Goal: Information Seeking & Learning: Learn about a topic

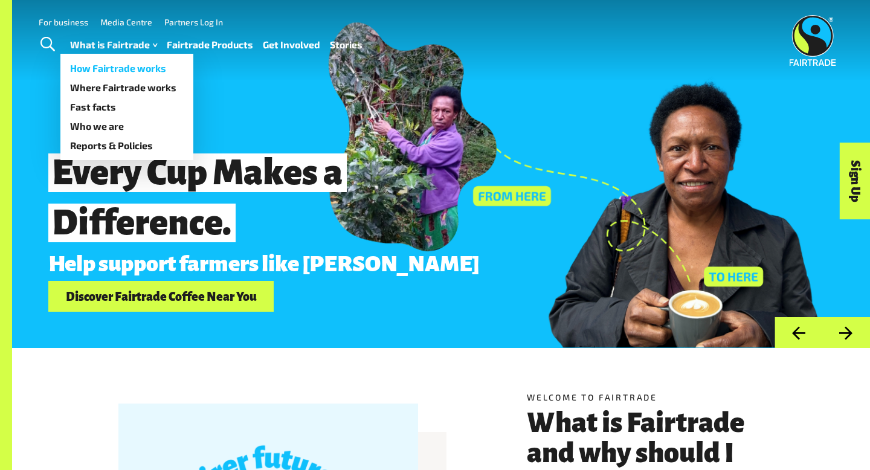
click at [129, 65] on link "How Fairtrade works" at bounding box center [126, 68] width 133 height 19
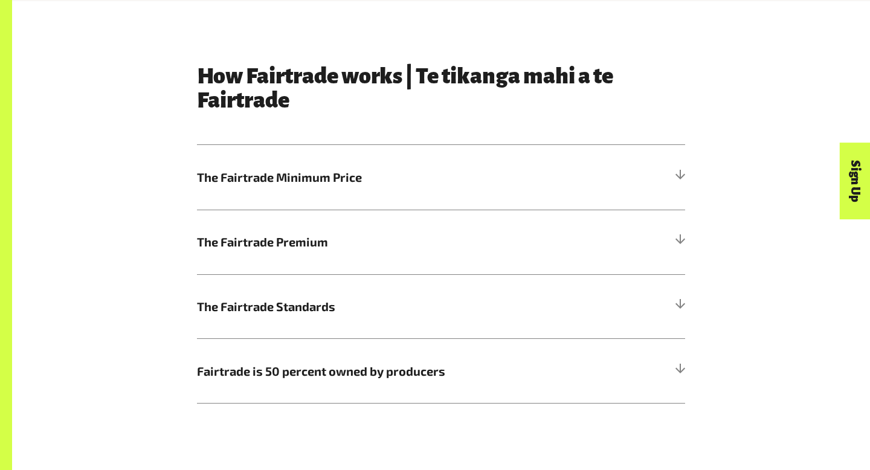
scroll to position [605, 0]
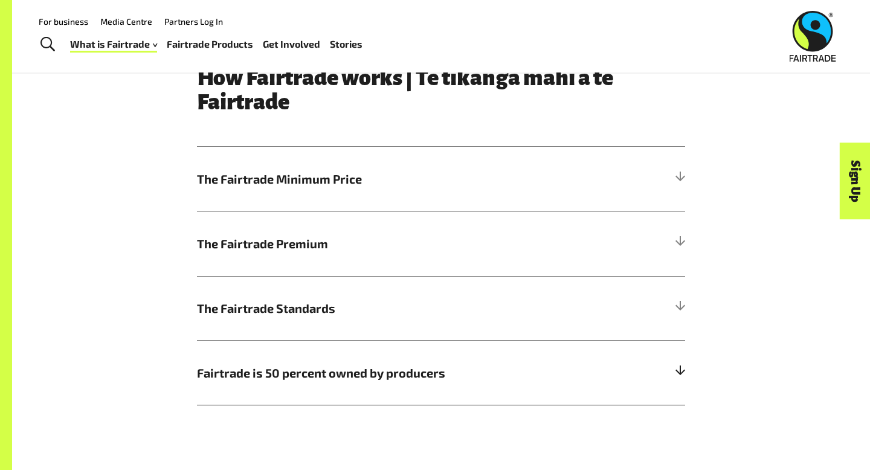
click at [248, 361] on h5 "Fairtrade is 50 percent owned by producers" at bounding box center [441, 372] width 488 height 65
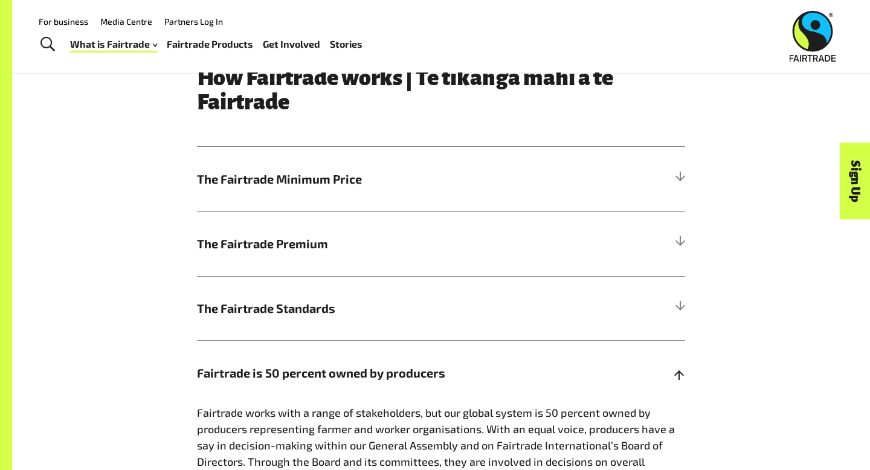
click at [248, 361] on h5 "Fairtrade is 50 percent owned by producers" at bounding box center [441, 372] width 488 height 65
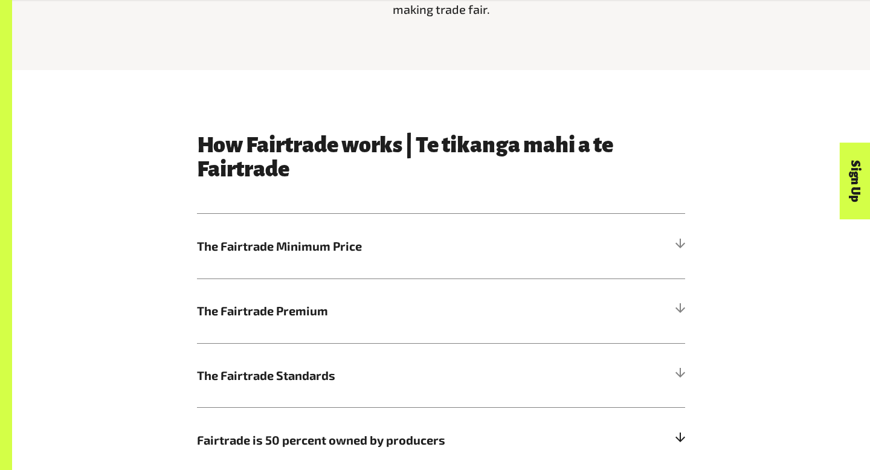
scroll to position [541, 0]
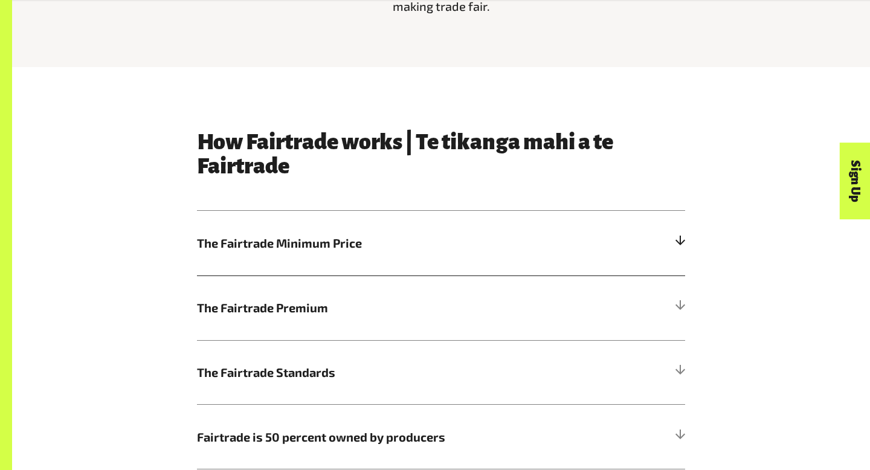
click at [293, 234] on span "The Fairtrade Minimum Price" at bounding box center [380, 243] width 366 height 18
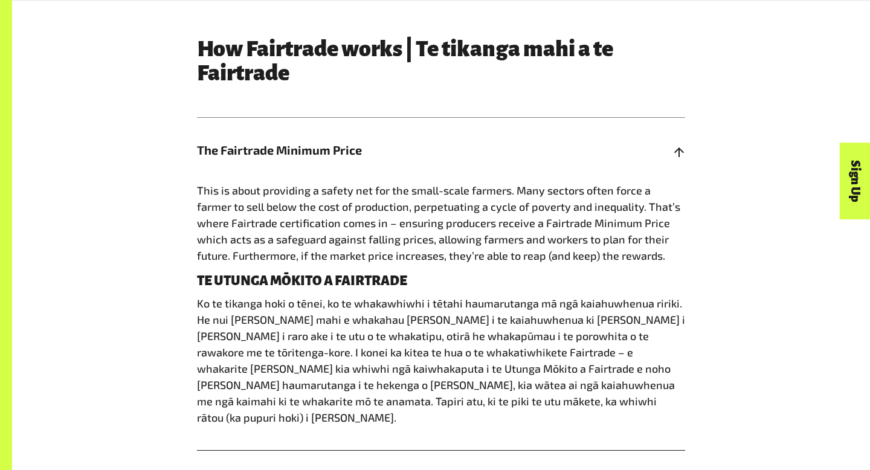
scroll to position [635, 0]
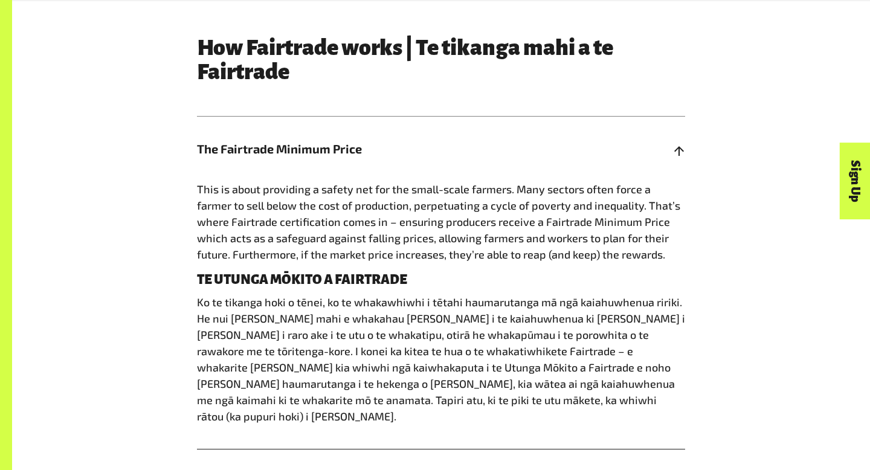
click at [309, 145] on span "The Fairtrade Minimum Price" at bounding box center [380, 149] width 366 height 18
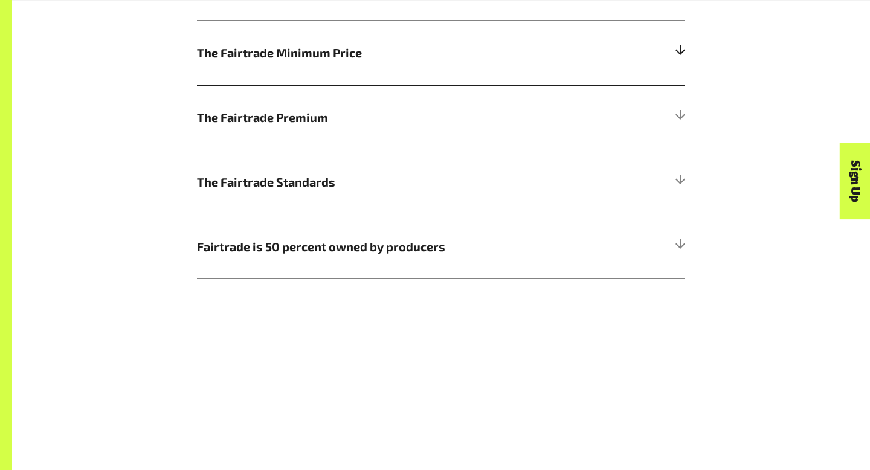
scroll to position [733, 0]
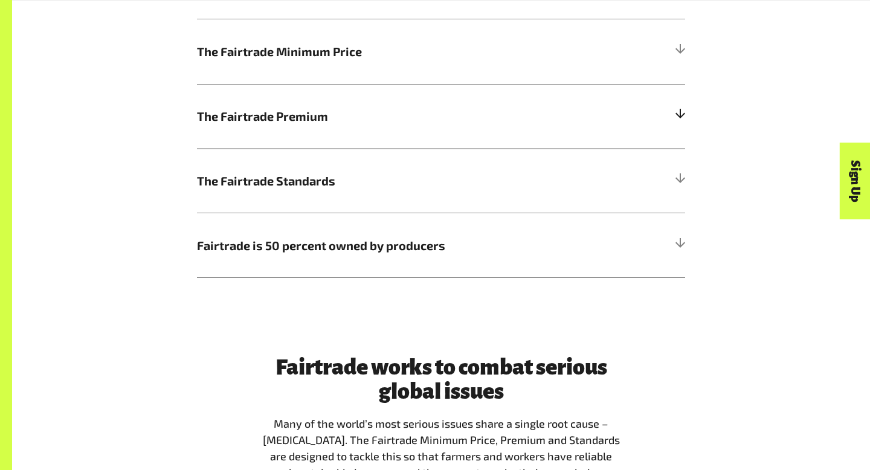
click at [310, 145] on h5 "The Fairtrade Premium" at bounding box center [441, 116] width 488 height 65
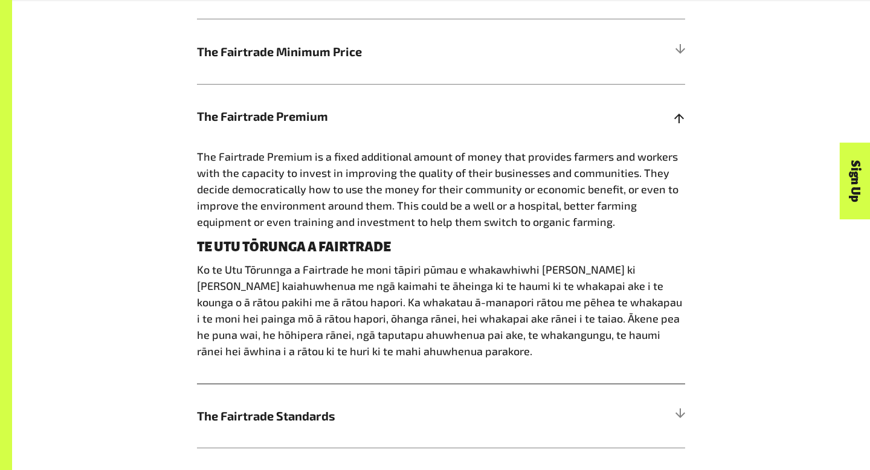
click at [310, 145] on h5 "The Fairtrade Premium" at bounding box center [441, 116] width 488 height 65
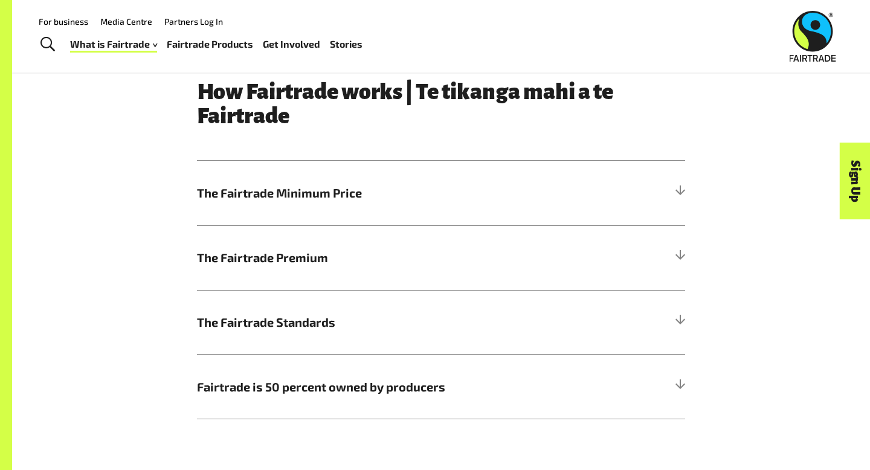
scroll to position [587, 0]
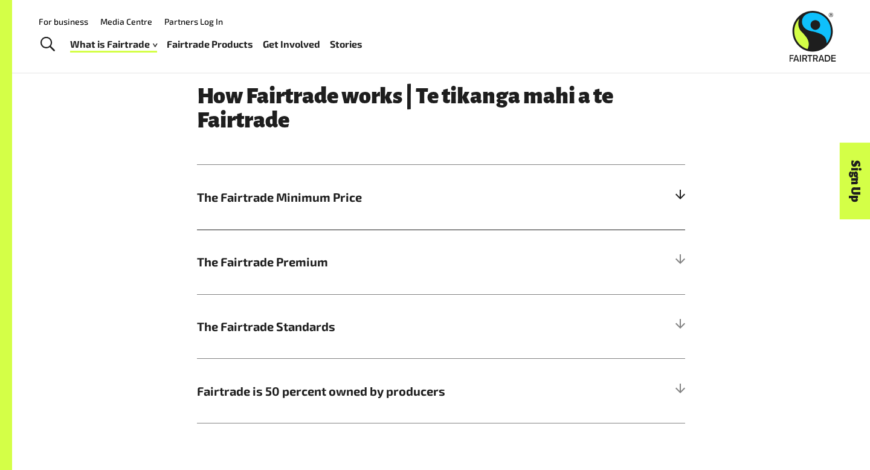
click at [522, 207] on h5 "The Fairtrade Minimum Price" at bounding box center [441, 197] width 488 height 65
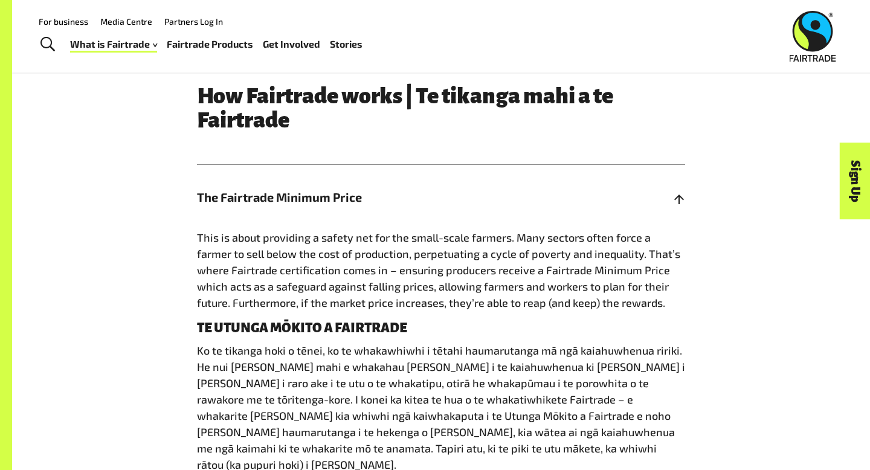
click at [342, 199] on span "The Fairtrade Minimum Price" at bounding box center [380, 197] width 366 height 18
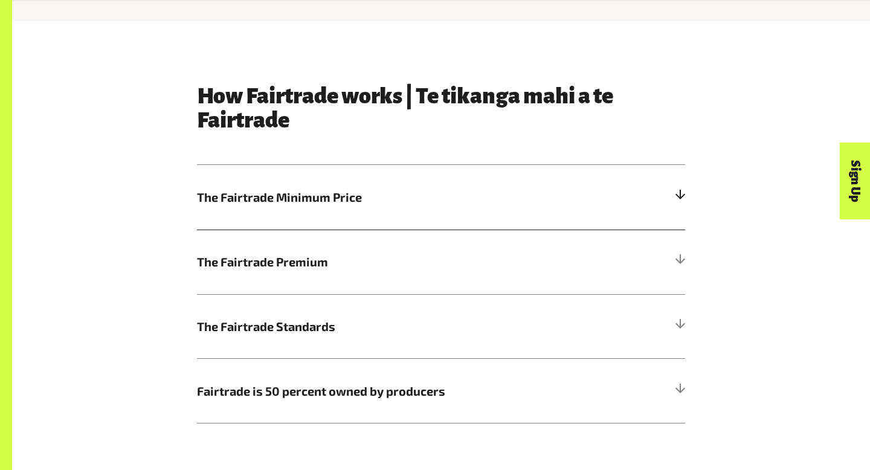
scroll to position [670, 0]
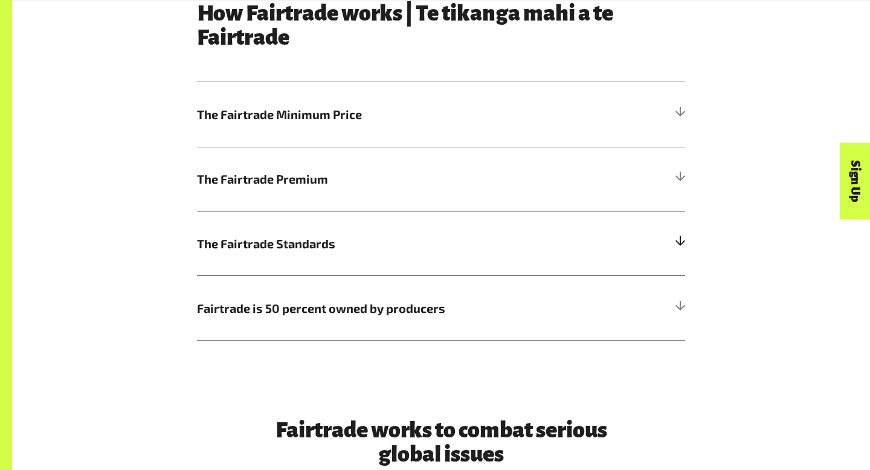
click at [336, 251] on span "The Fairtrade Standards" at bounding box center [380, 243] width 366 height 18
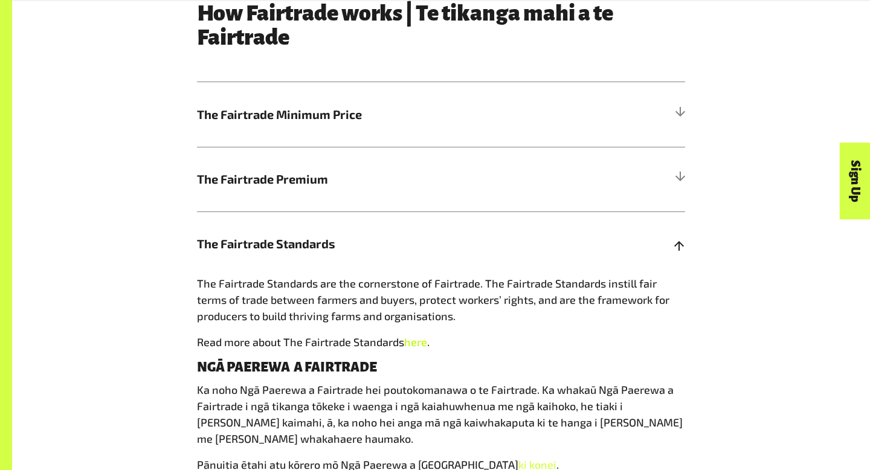
click at [419, 343] on link "here" at bounding box center [415, 341] width 23 height 13
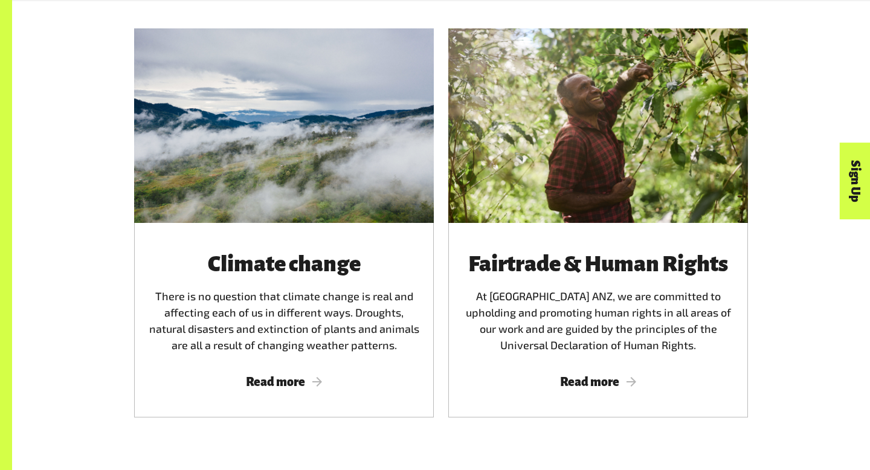
scroll to position [2298, 0]
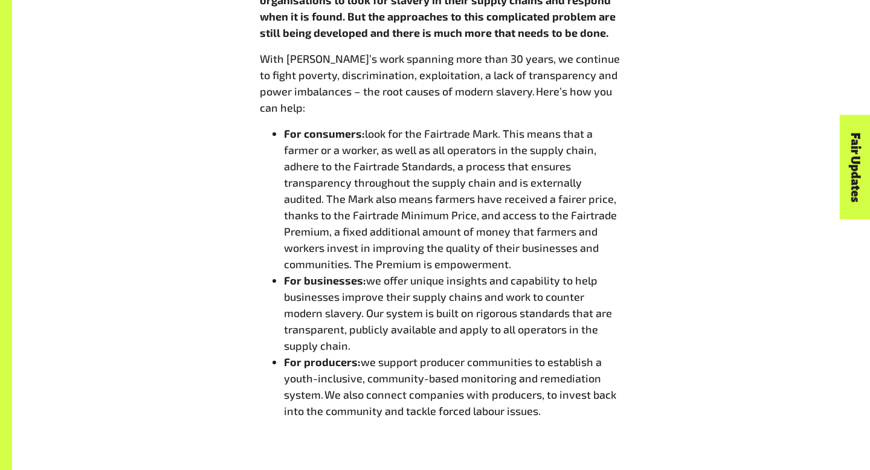
scroll to position [1044, 0]
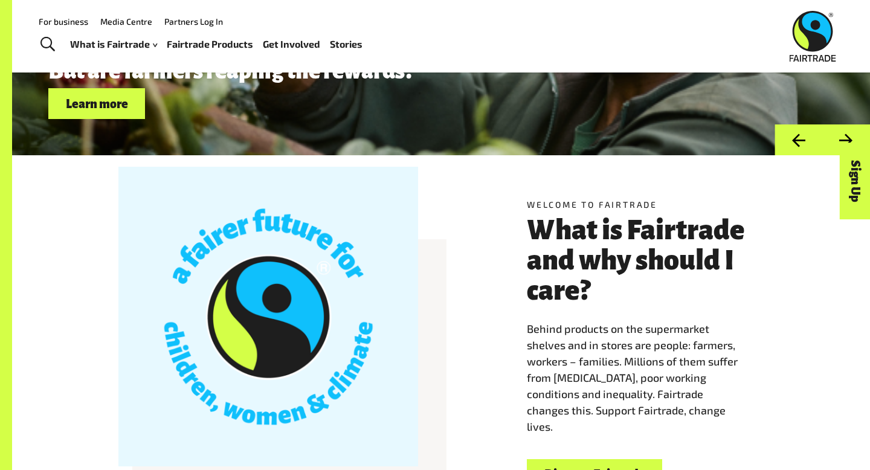
scroll to position [132, 0]
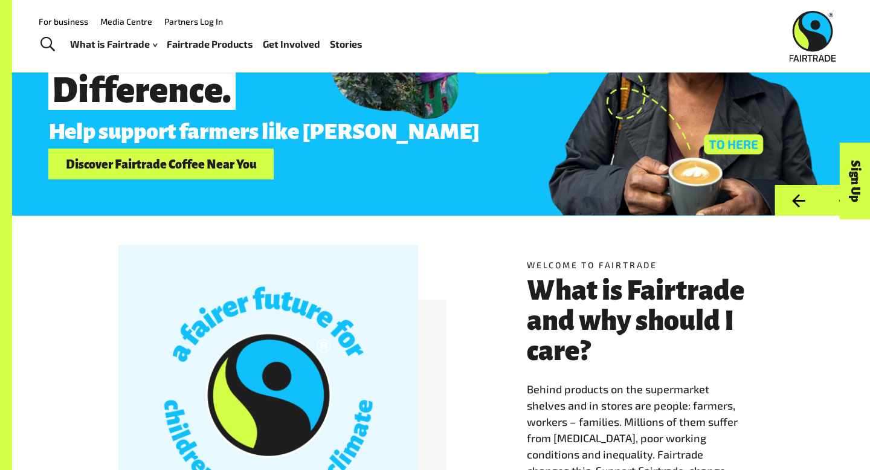
click at [45, 43] on span "Toggle Search" at bounding box center [47, 45] width 14 height 16
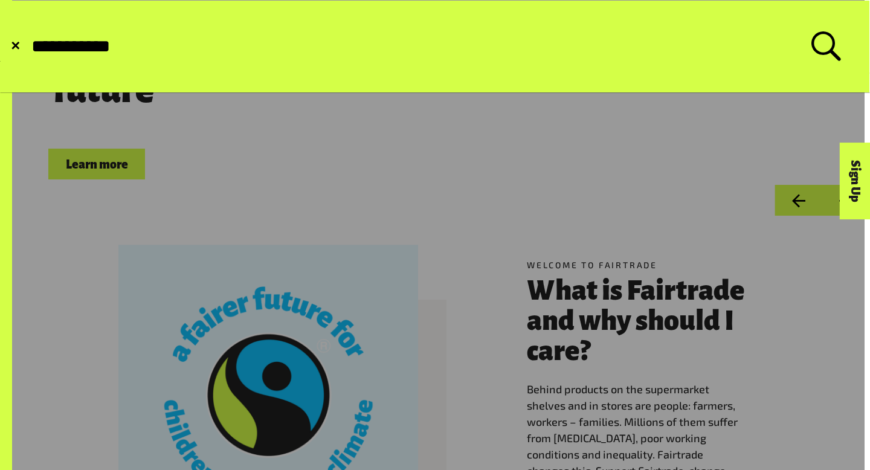
type input "**********"
click at [30, 47] on button "Submit Search" at bounding box center [30, 47] width 1 height 1
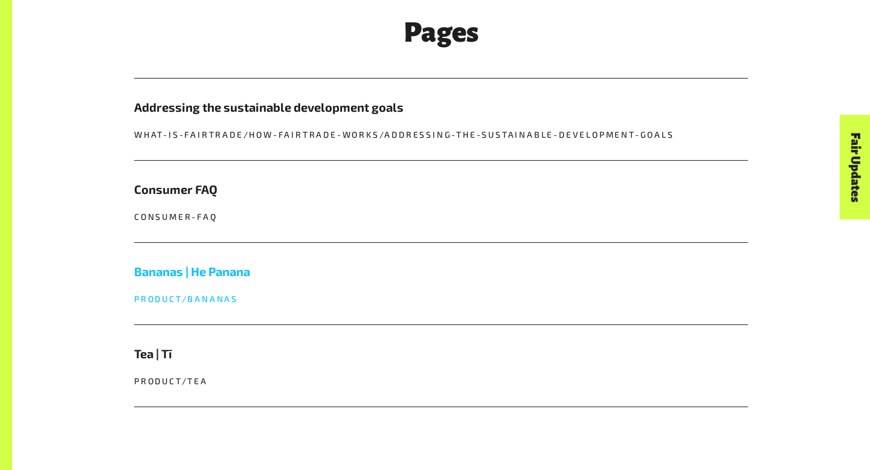
scroll to position [477, 0]
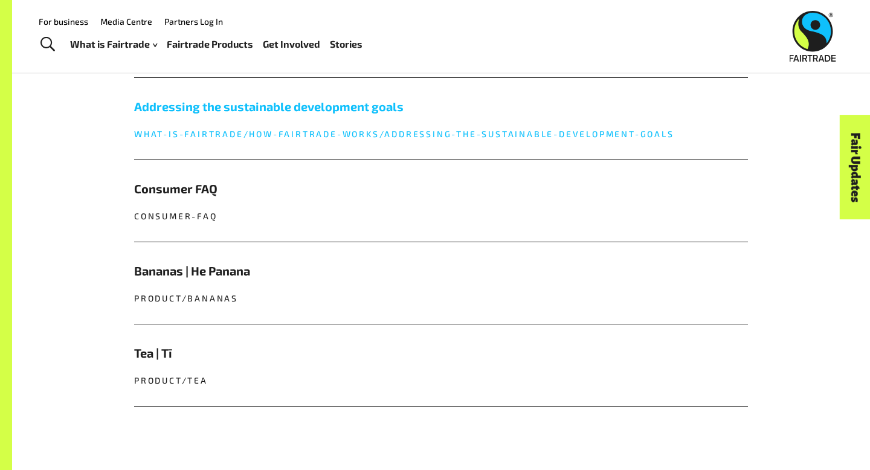
click at [232, 120] on link "Addressing the sustainable development goals what-is-fairtrade/how-fairtrade-wo…" at bounding box center [441, 119] width 614 height 82
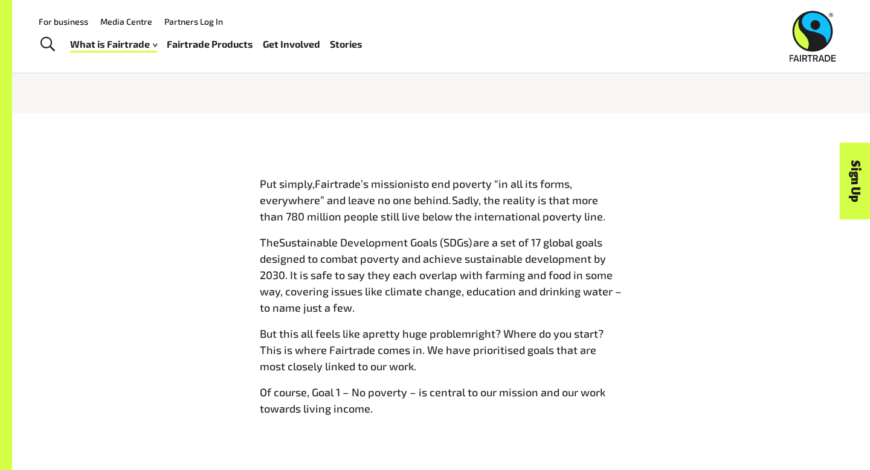
scroll to position [493, 0]
